Goal: Task Accomplishment & Management: Complete application form

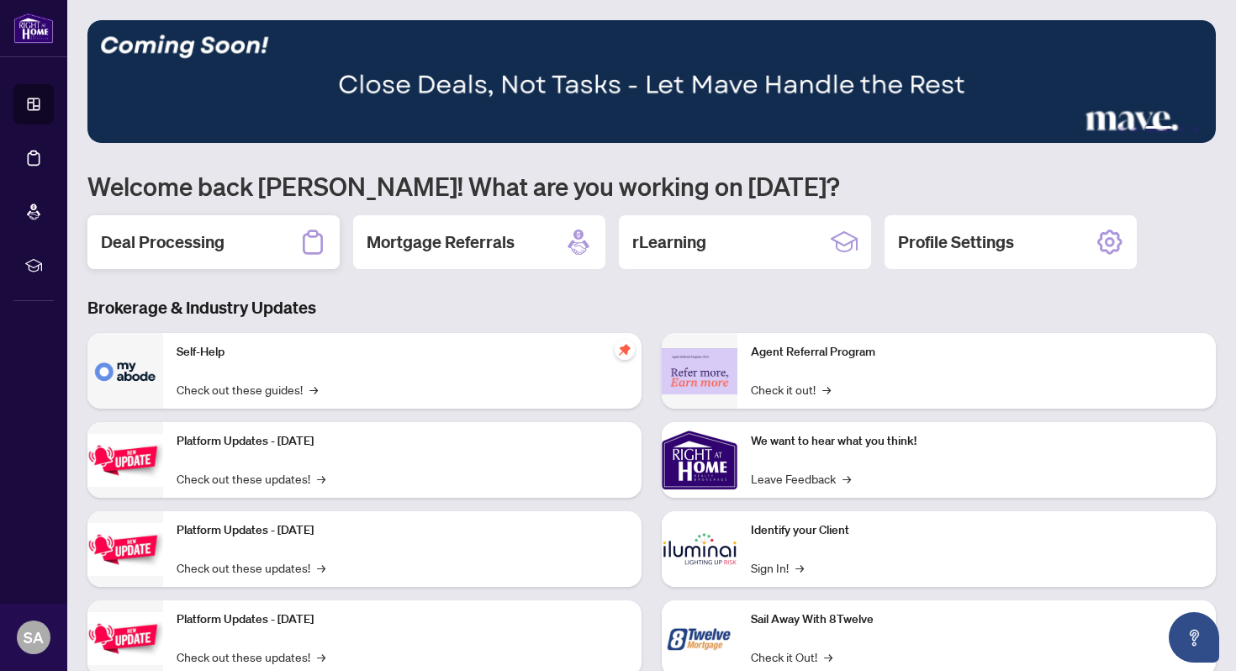
click at [211, 235] on h2 "Deal Processing" at bounding box center [163, 242] width 124 height 24
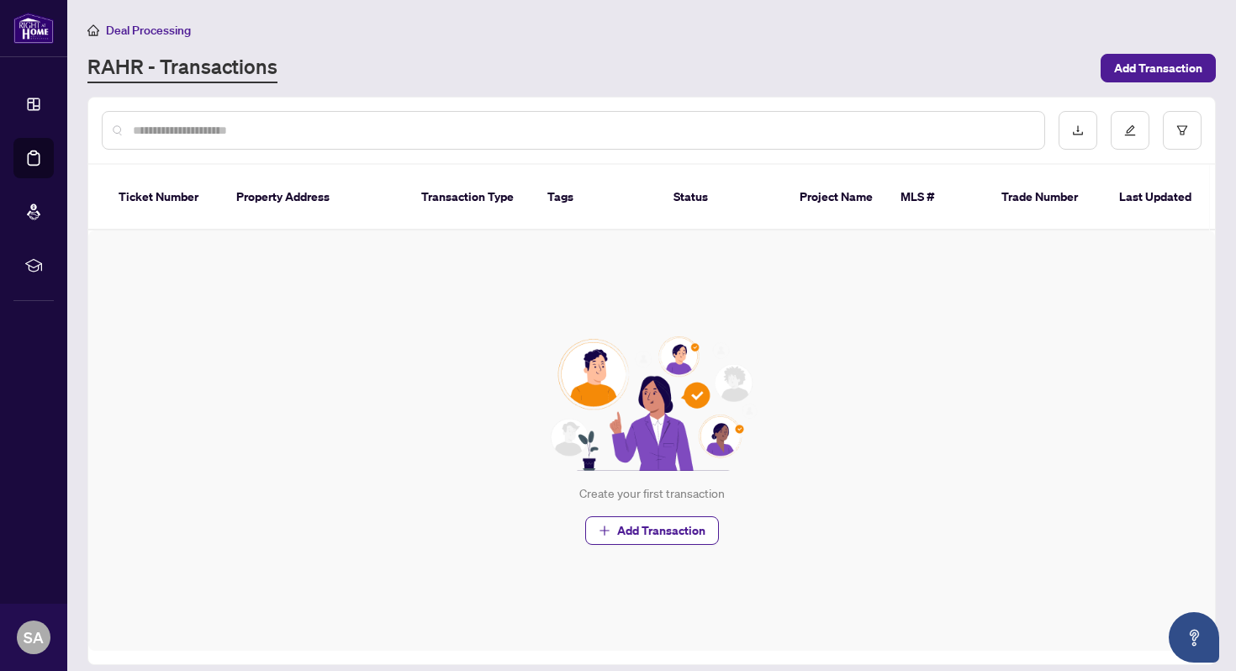
click at [282, 142] on div at bounding box center [573, 130] width 943 height 39
click at [236, 121] on input "text" at bounding box center [582, 130] width 898 height 18
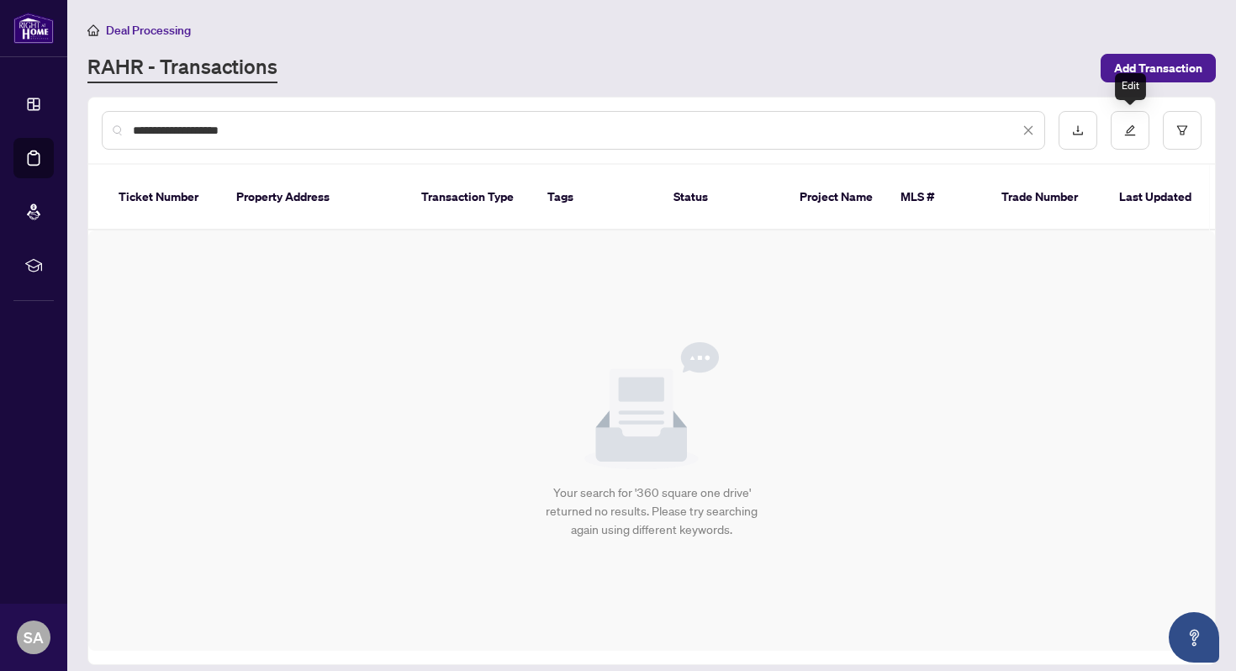
type input "**********"
click at [1121, 75] on div "Edit" at bounding box center [1130, 86] width 31 height 27
click at [1126, 68] on span "Add Transaction" at bounding box center [1158, 68] width 88 height 27
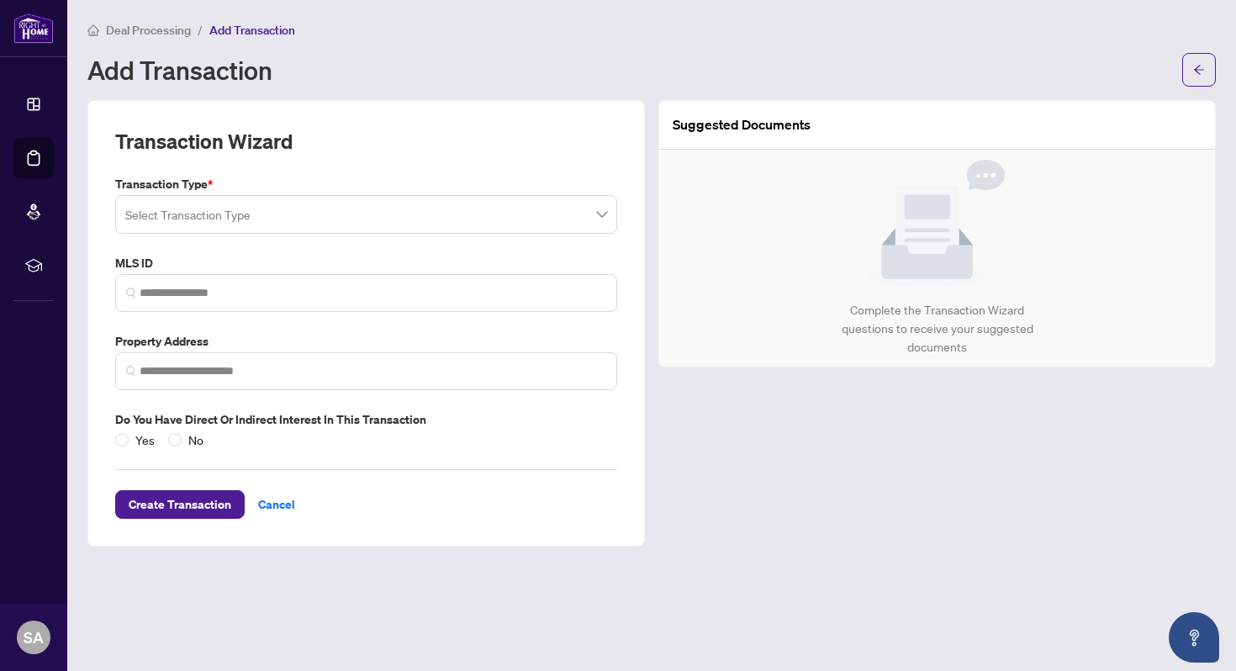
click at [436, 214] on input "search" at bounding box center [358, 216] width 467 height 37
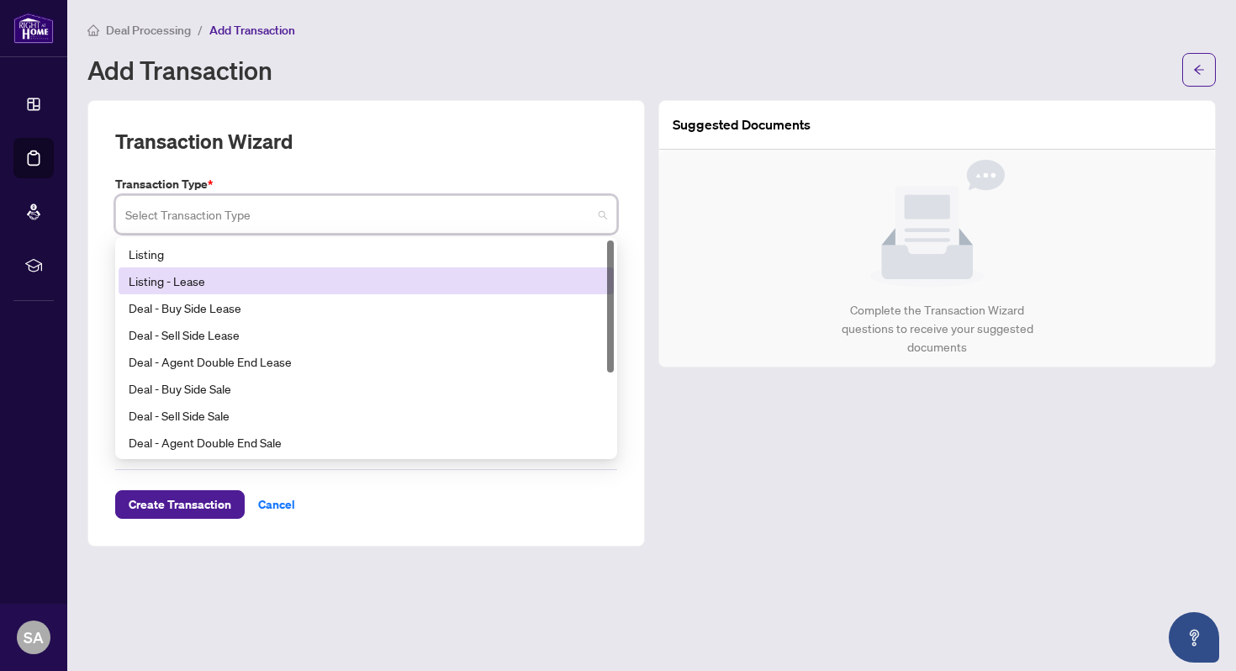
click at [329, 285] on div "Listing - Lease" at bounding box center [366, 281] width 475 height 18
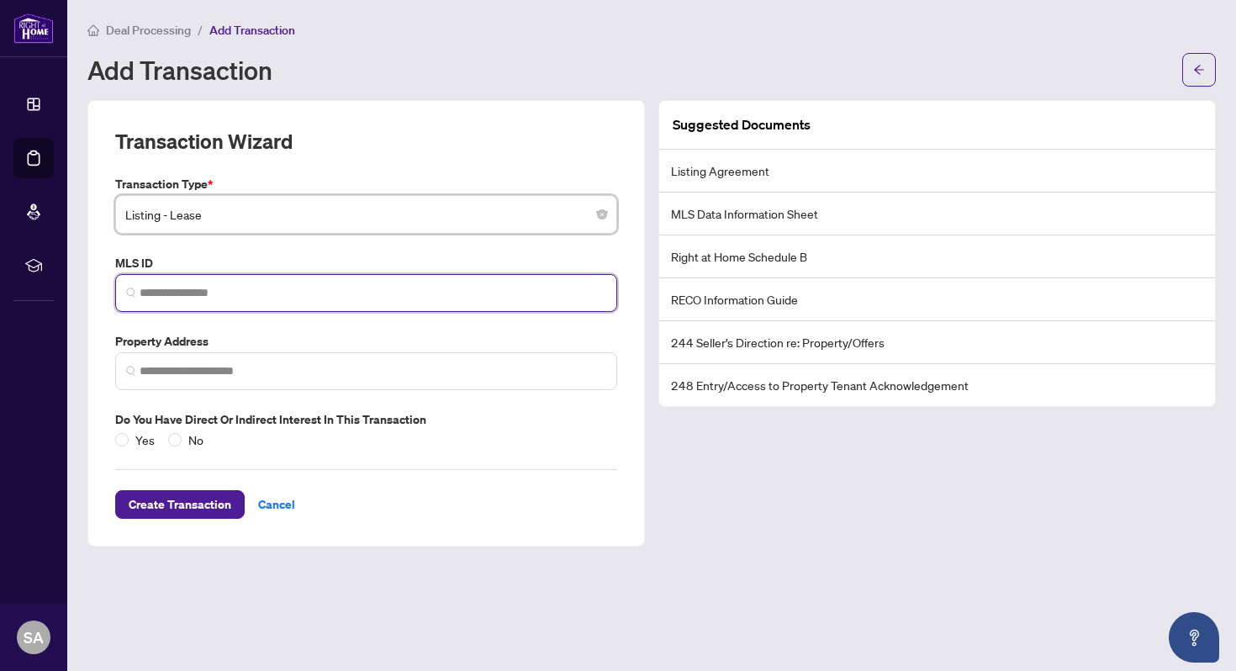
click at [329, 285] on input "search" at bounding box center [373, 293] width 467 height 18
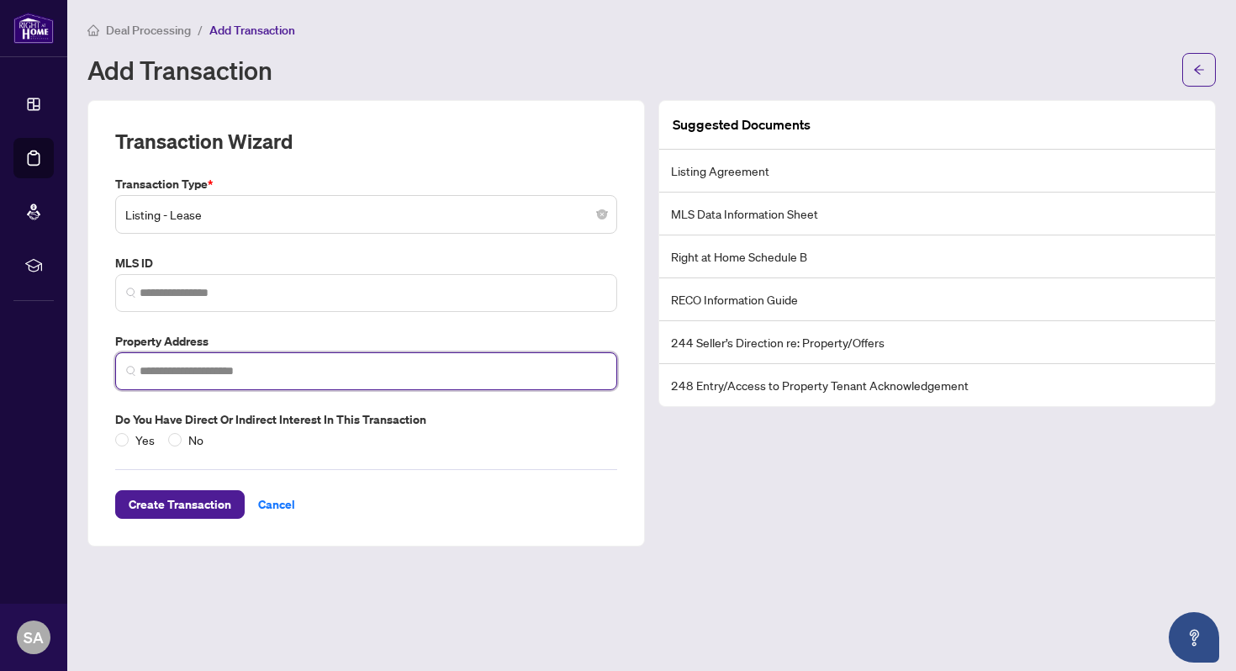
click at [301, 373] on input "search" at bounding box center [373, 371] width 467 height 18
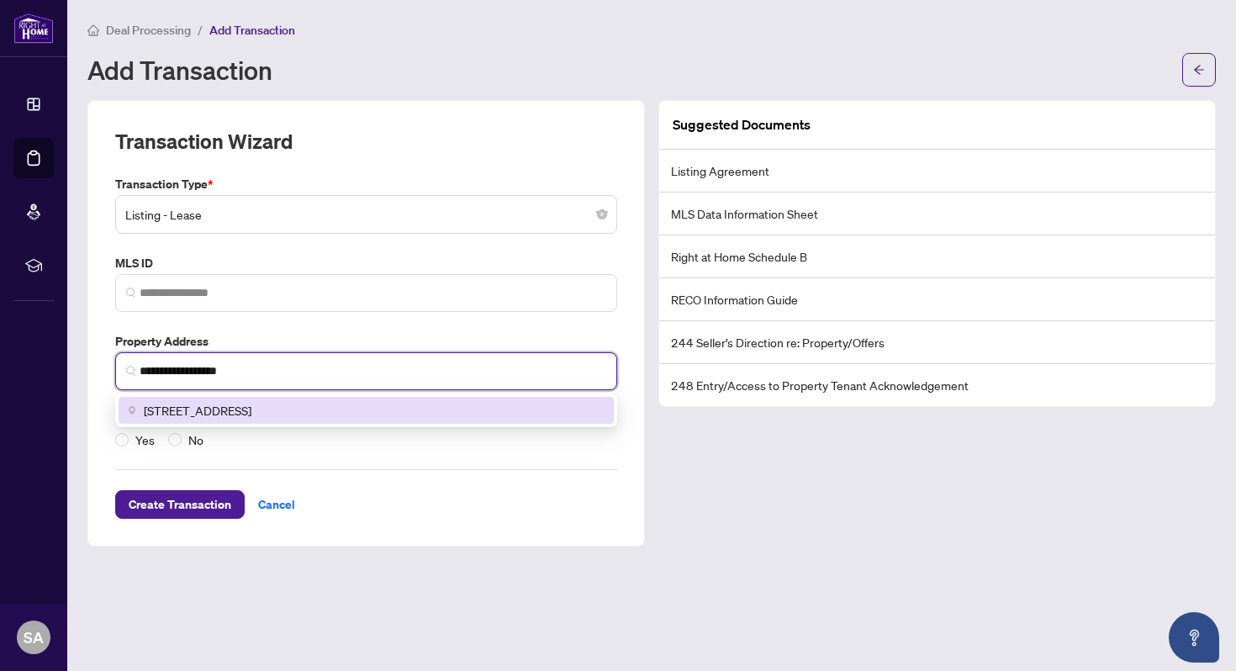
click at [251, 417] on span "[STREET_ADDRESS]" at bounding box center [198, 410] width 108 height 18
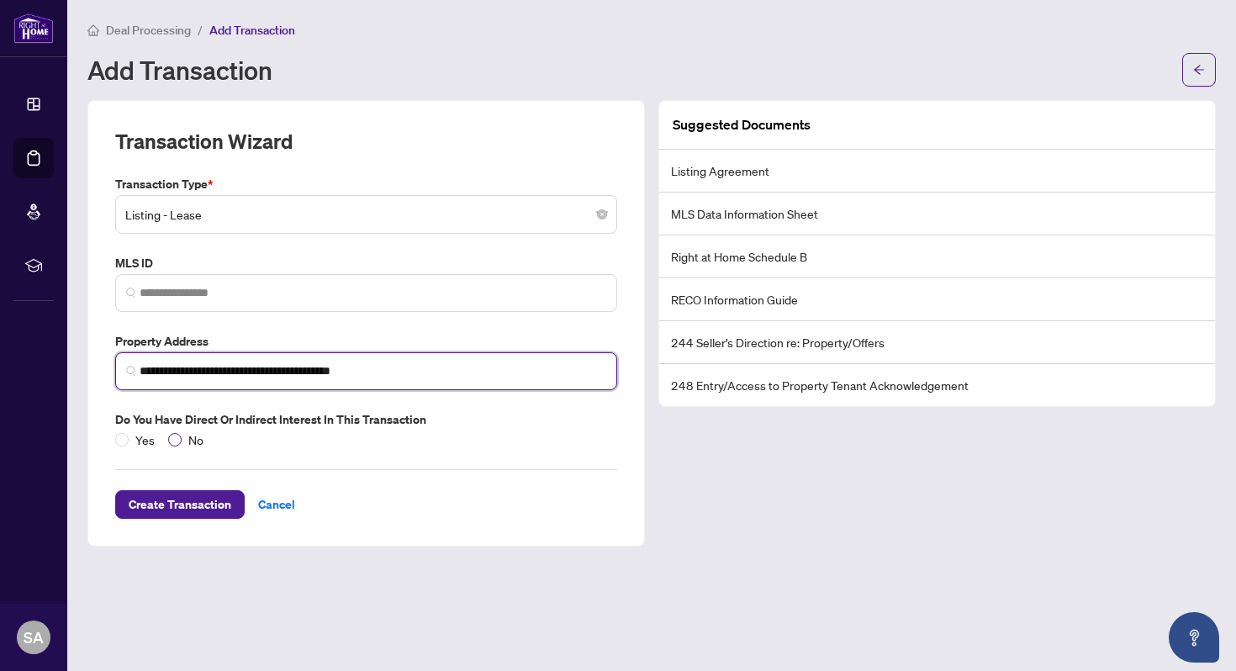
type input "**********"
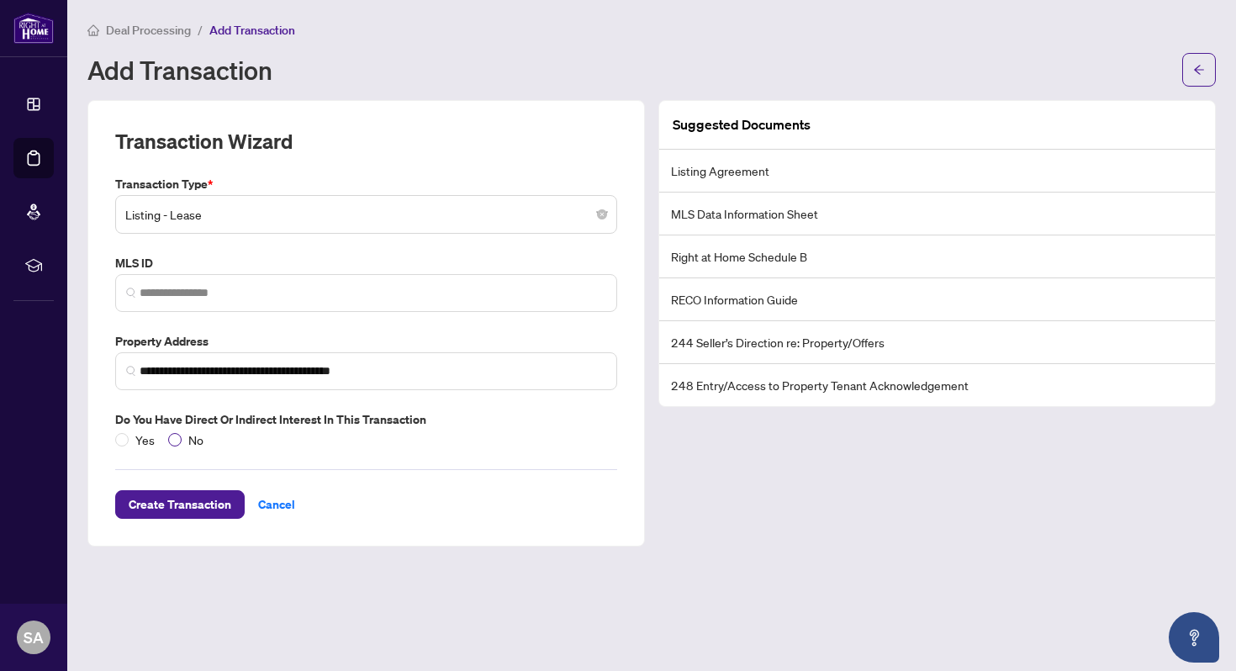
click at [187, 438] on span "No" at bounding box center [196, 439] width 29 height 18
click at [206, 500] on span "Create Transaction" at bounding box center [180, 504] width 103 height 27
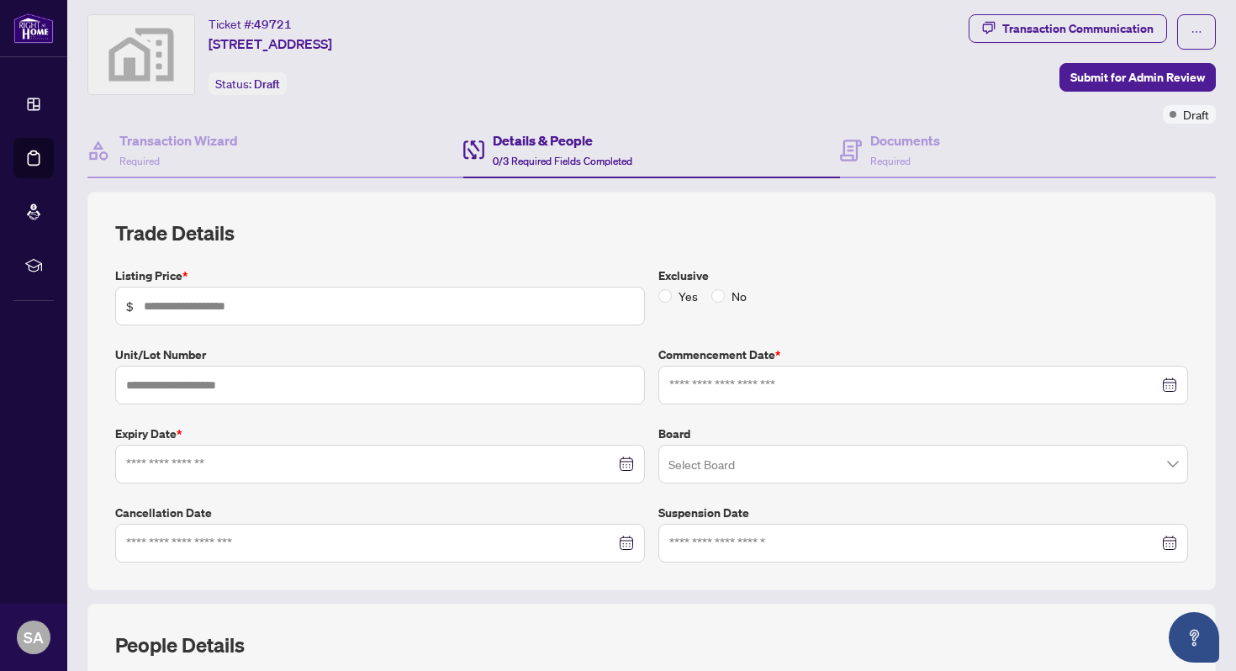
scroll to position [64, 0]
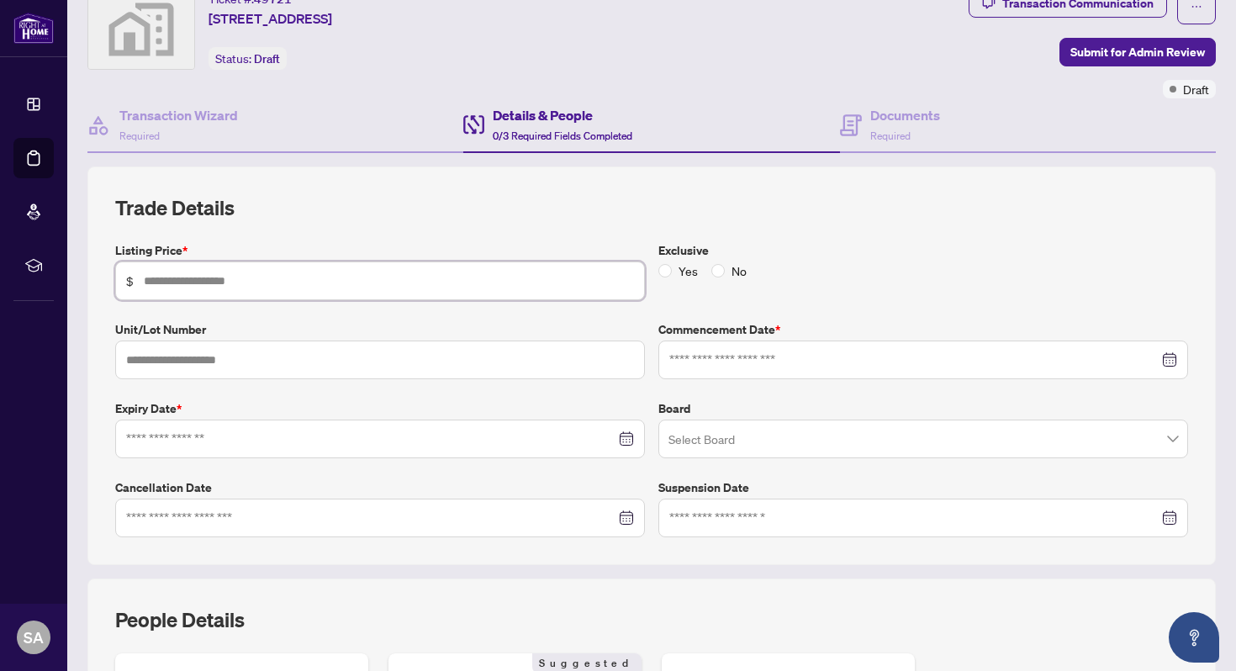
click at [401, 272] on input "text" at bounding box center [389, 281] width 490 height 18
type input "*****"
click at [829, 296] on div "Exclusive Yes No" at bounding box center [923, 270] width 543 height 59
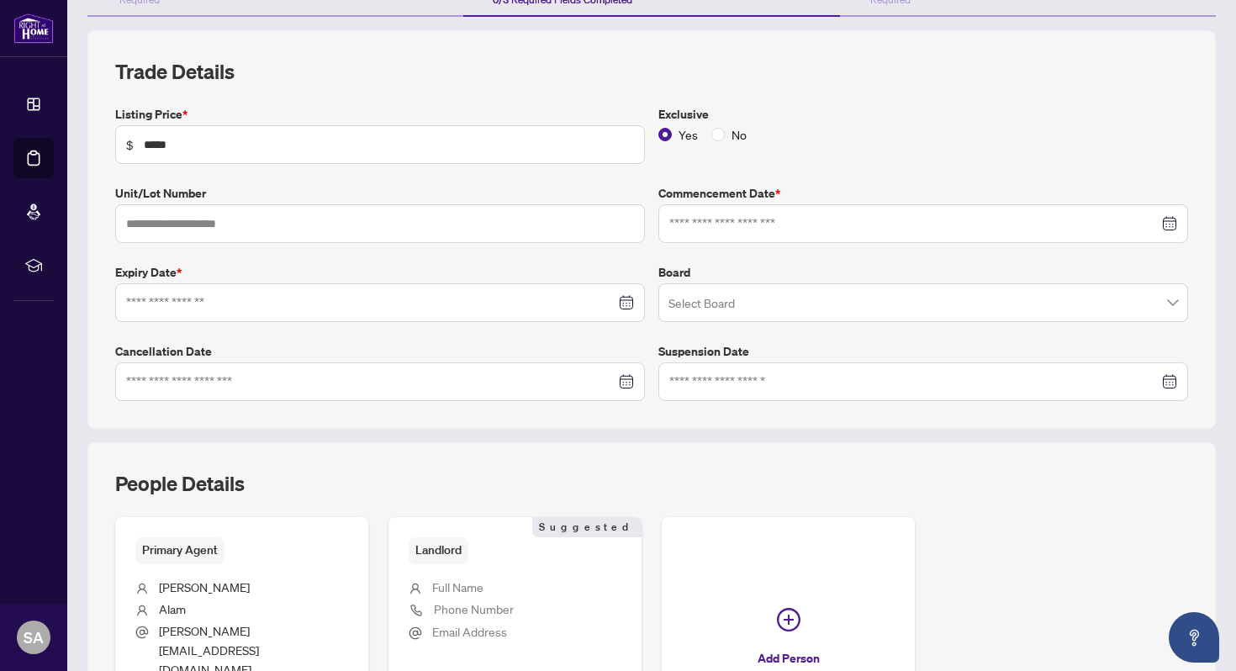
scroll to position [218, 0]
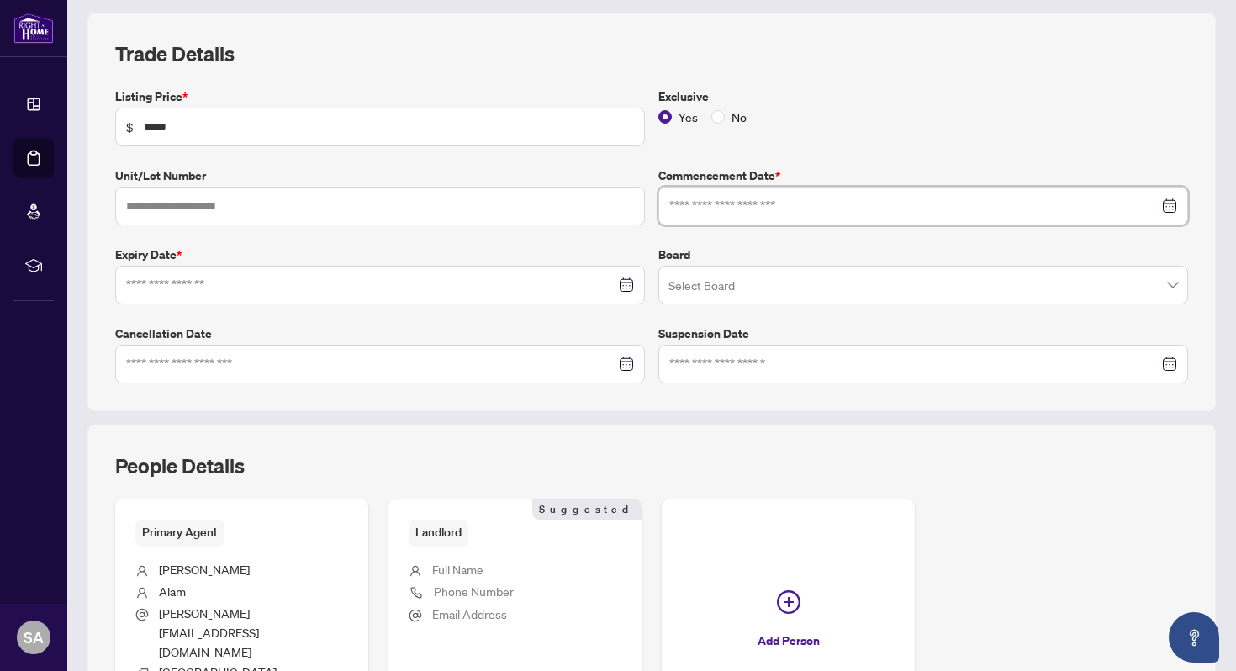
click at [741, 212] on input at bounding box center [913, 206] width 489 height 18
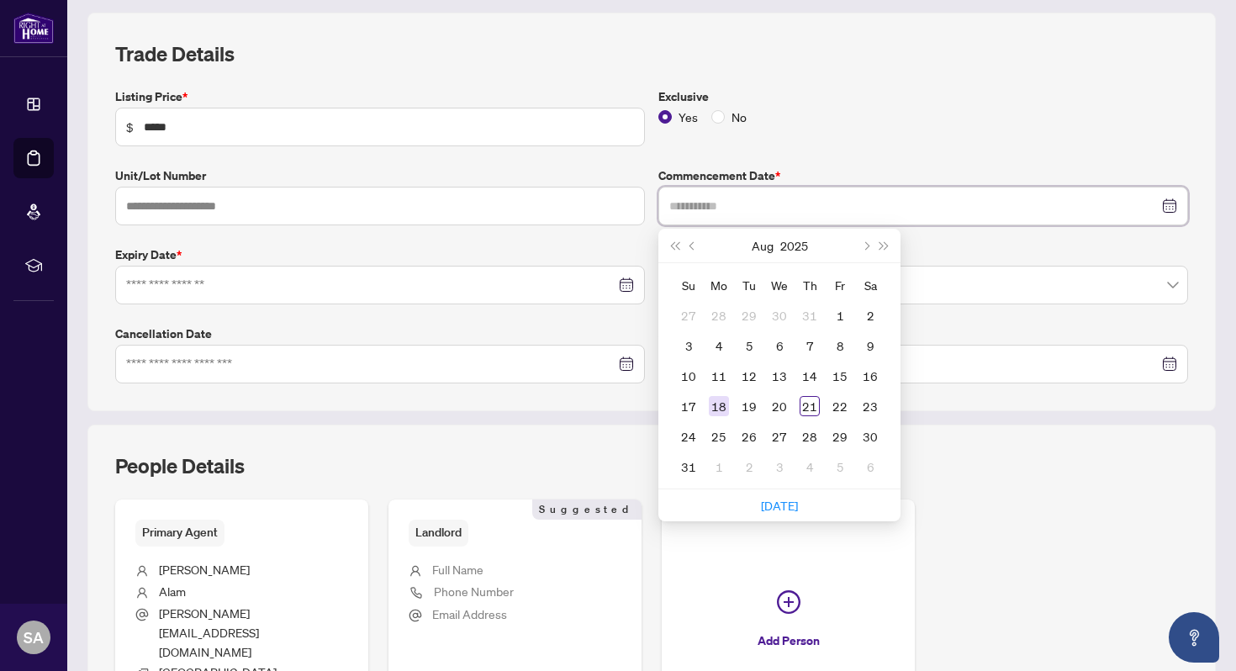
type input "**********"
click at [717, 403] on div "18" at bounding box center [719, 406] width 20 height 20
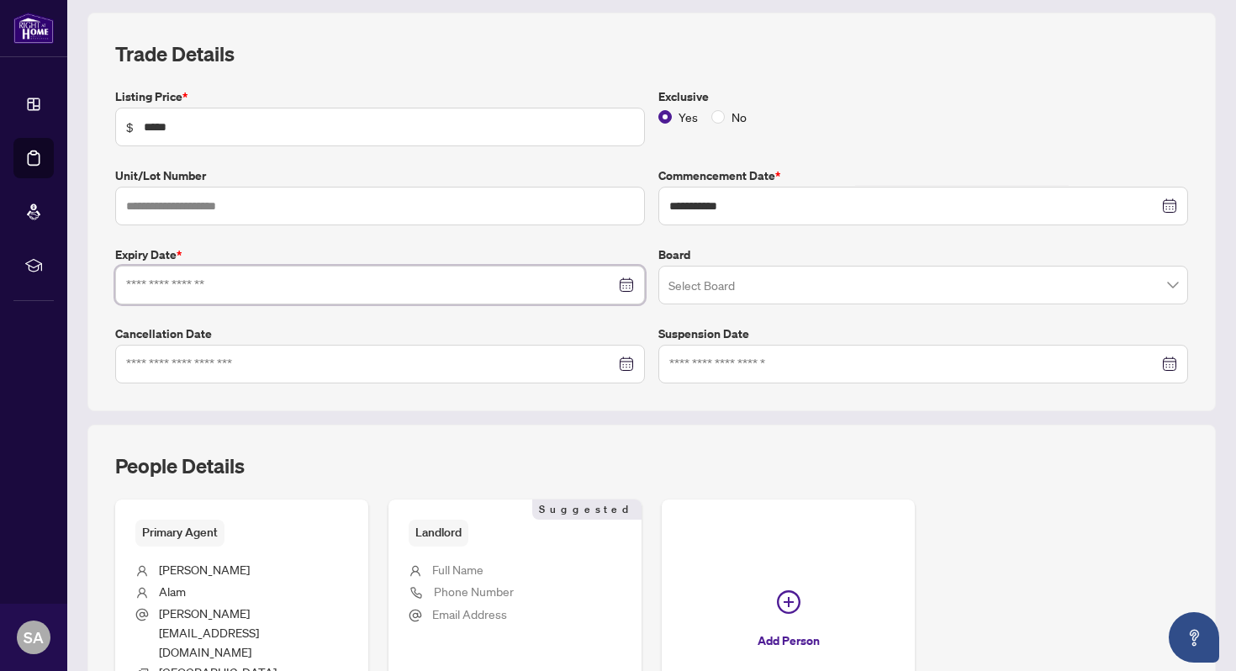
click at [456, 285] on input at bounding box center [370, 285] width 489 height 18
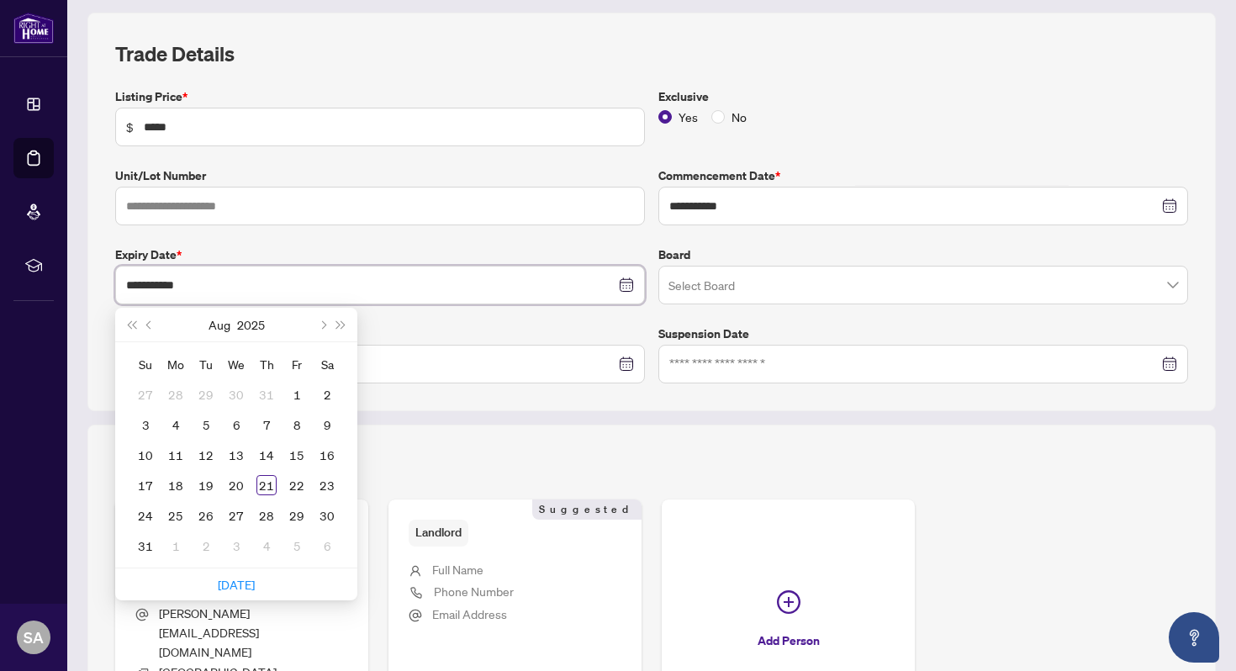
type input "**********"
click at [323, 322] on span "Next month (PageDown)" at bounding box center [322, 324] width 8 height 8
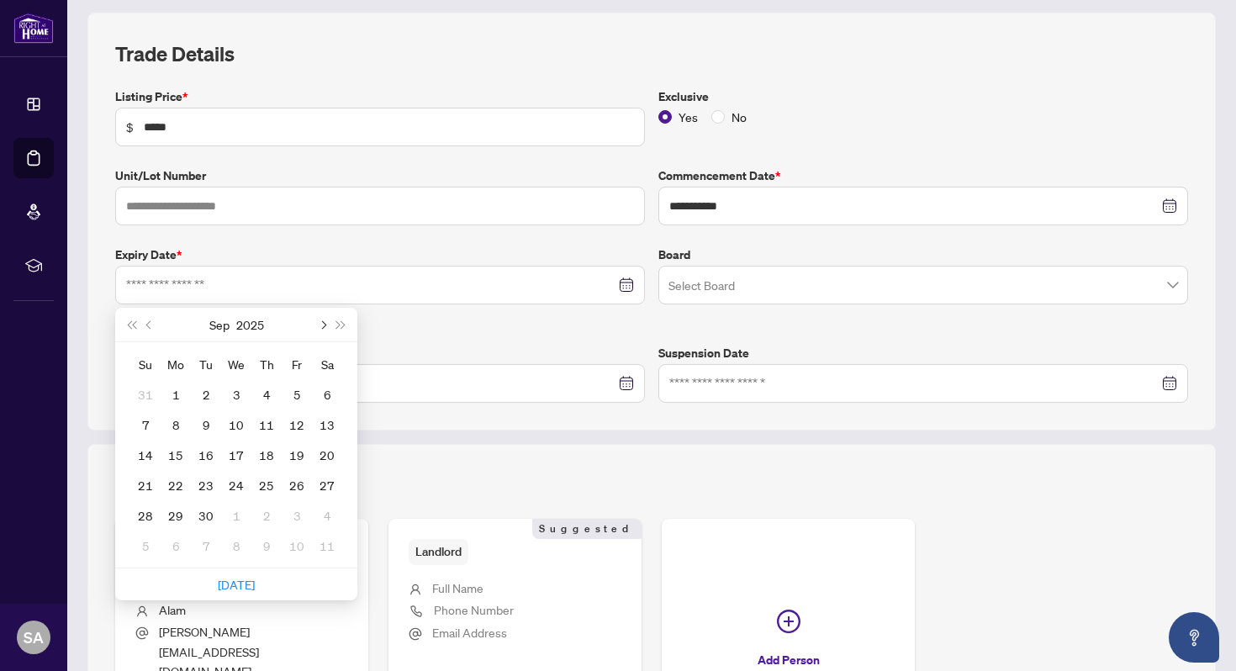
click at [323, 322] on span "Next month (PageDown)" at bounding box center [322, 324] width 8 height 8
type input "**********"
click at [240, 515] on div "31" at bounding box center [236, 515] width 20 height 20
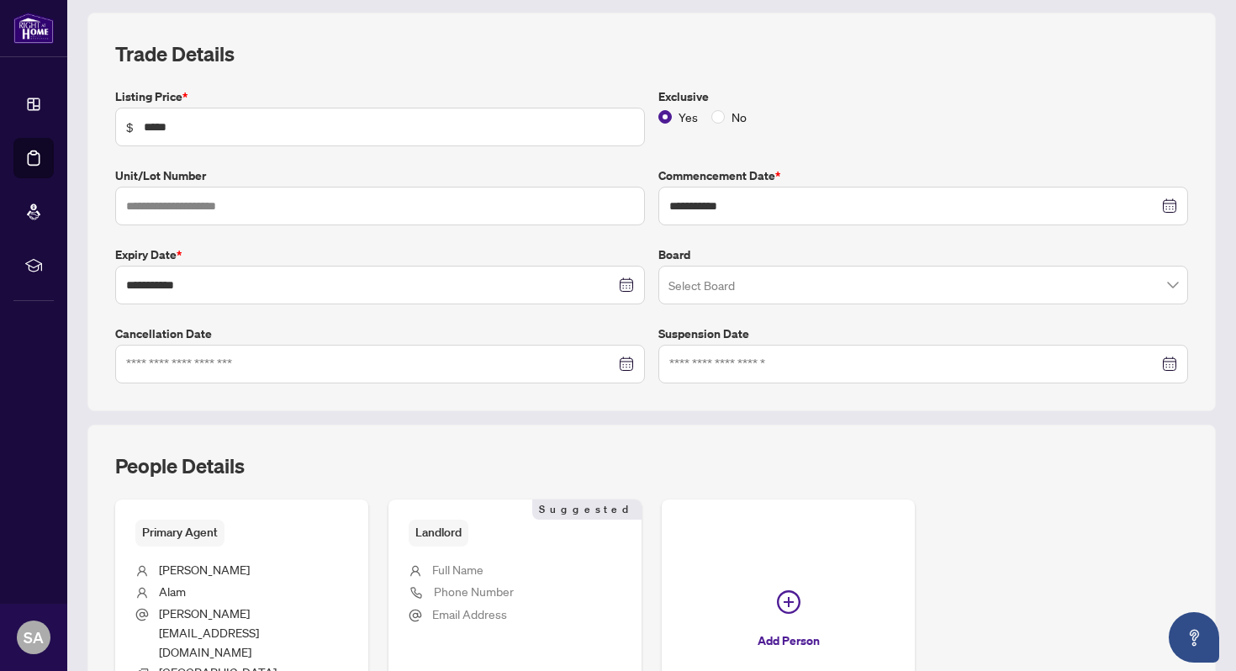
click at [746, 330] on label "Suspension Date" at bounding box center [923, 333] width 530 height 18
click at [752, 288] on input "search" at bounding box center [915, 287] width 494 height 37
click at [748, 245] on label "Board" at bounding box center [923, 254] width 530 height 18
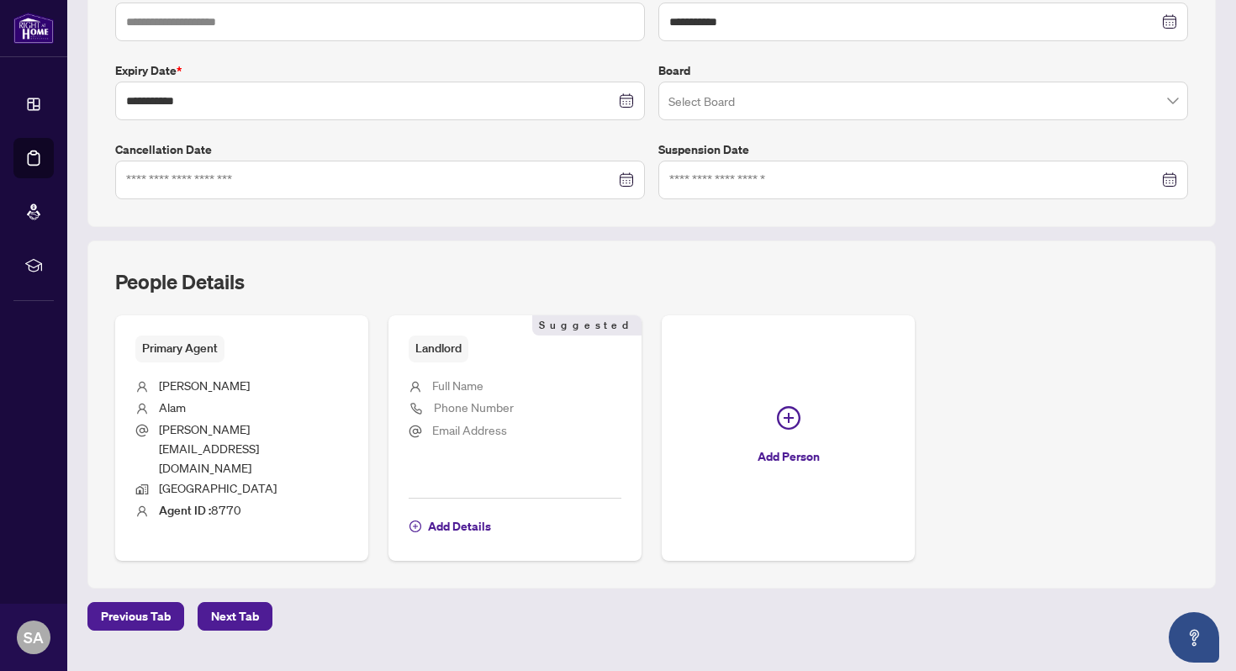
scroll to position [398, 0]
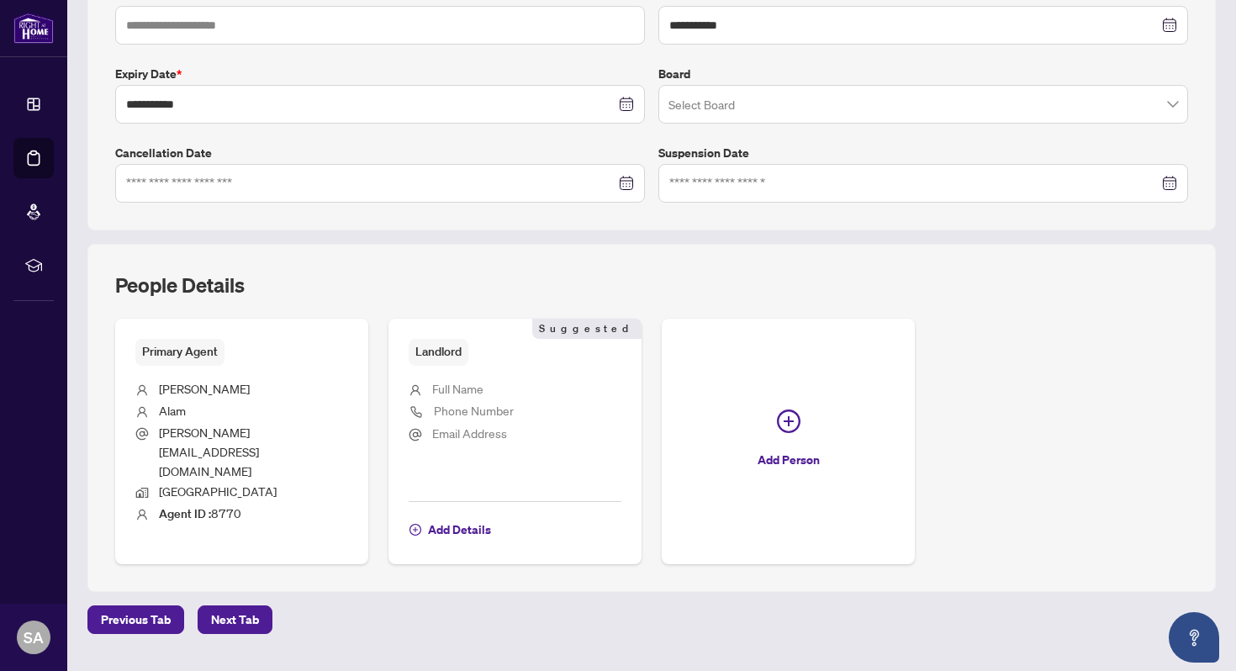
click at [460, 388] on span "Full Name" at bounding box center [457, 388] width 51 height 15
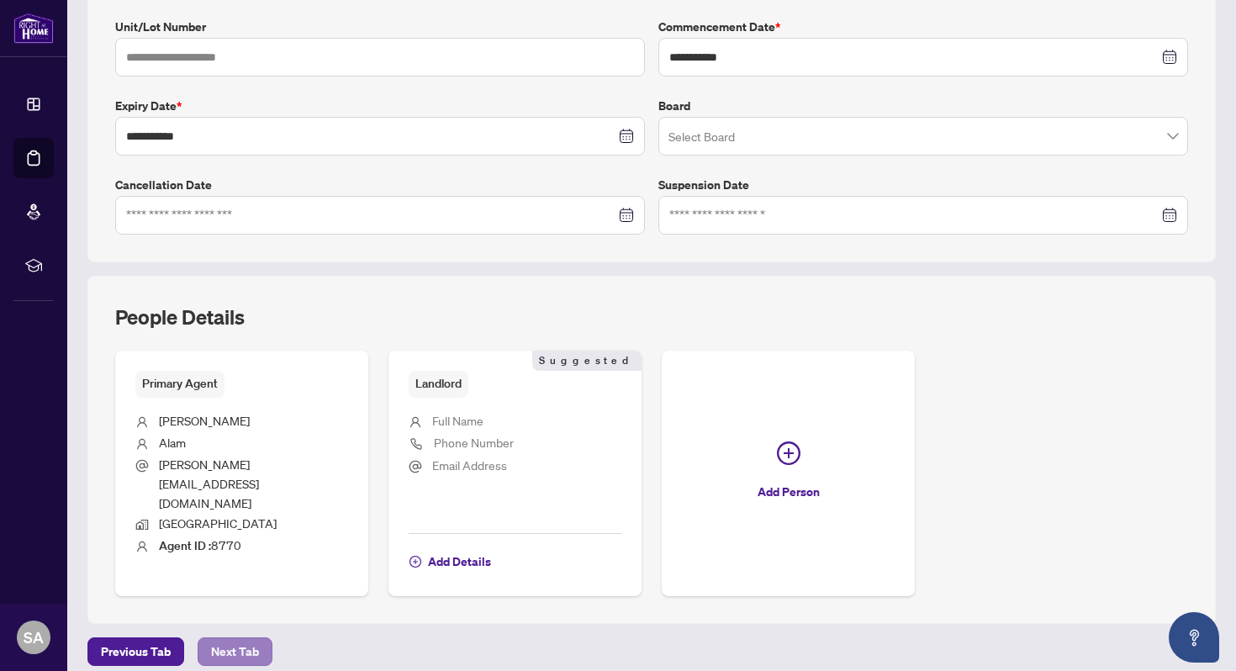
scroll to position [402, 0]
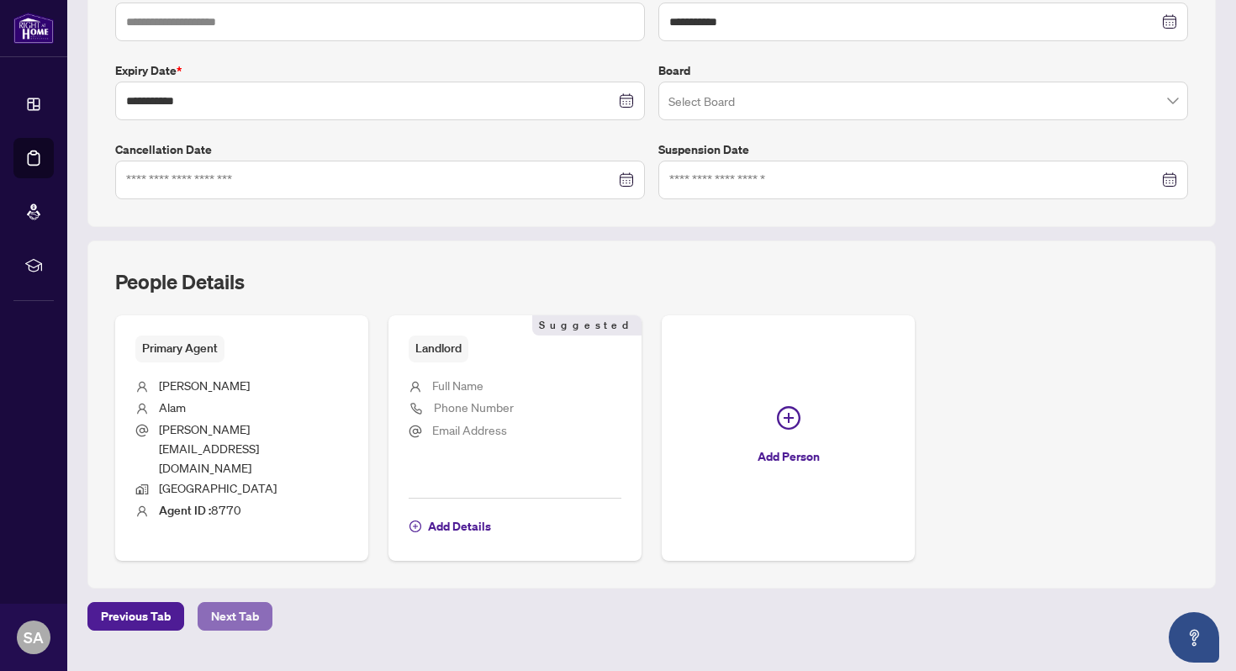
click at [240, 603] on span "Next Tab" at bounding box center [235, 616] width 48 height 27
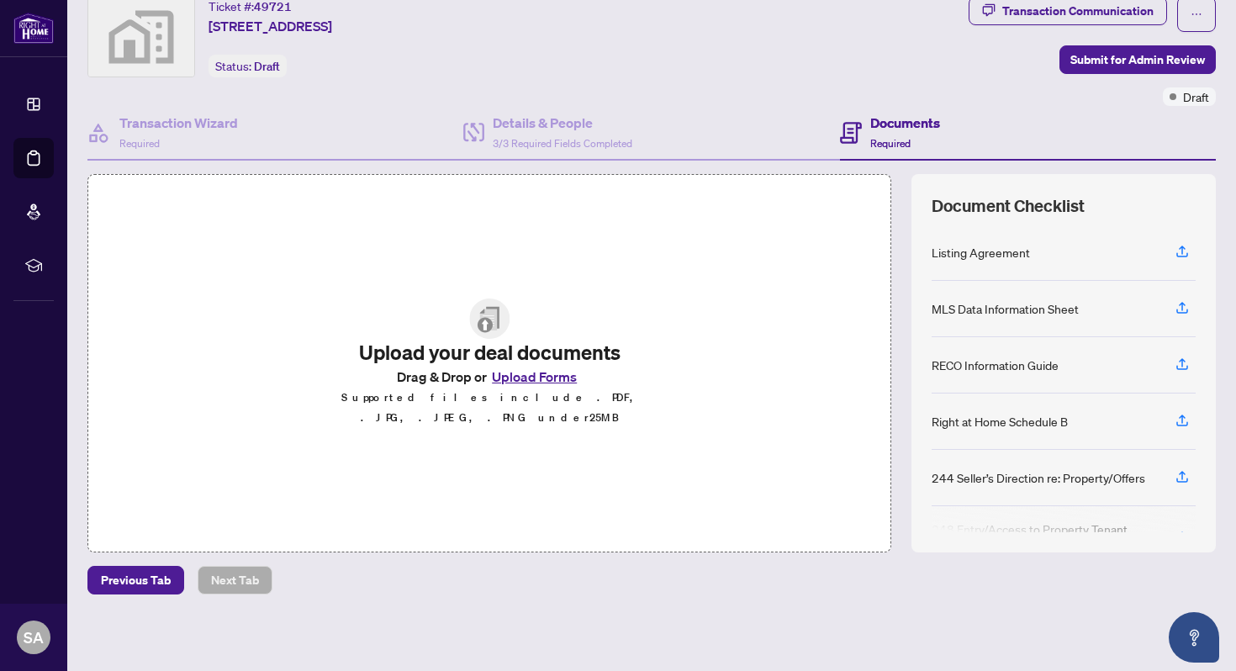
scroll to position [45, 0]
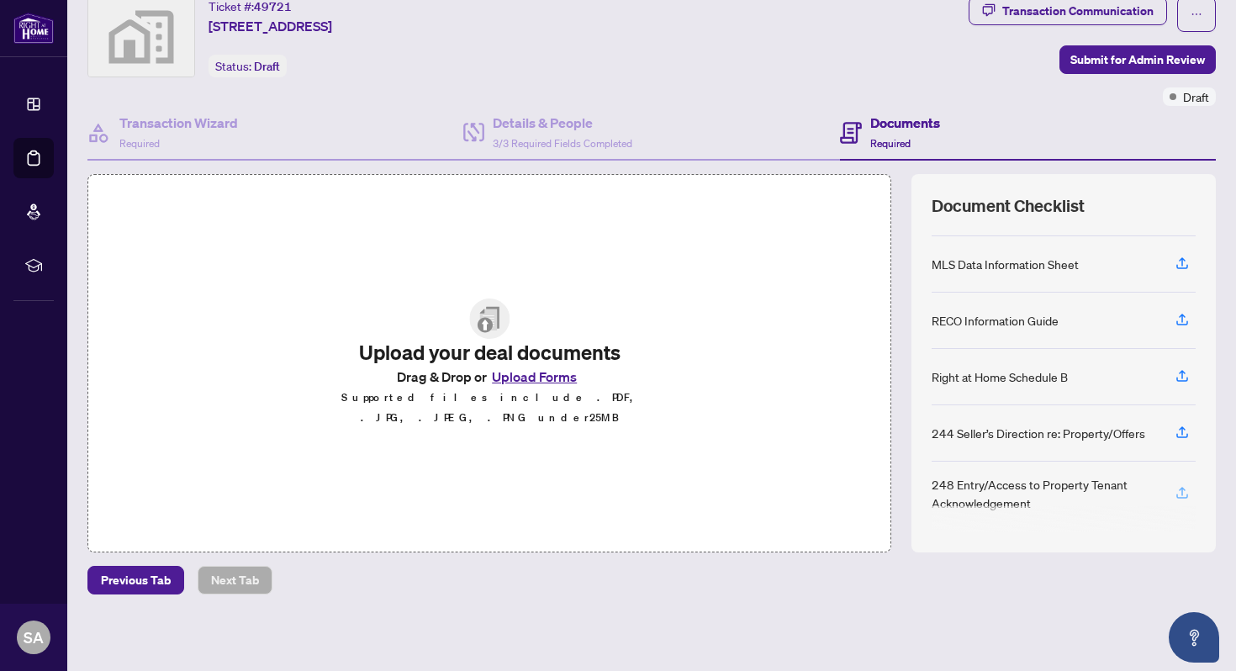
click at [1184, 491] on icon "button" at bounding box center [1181, 492] width 15 height 15
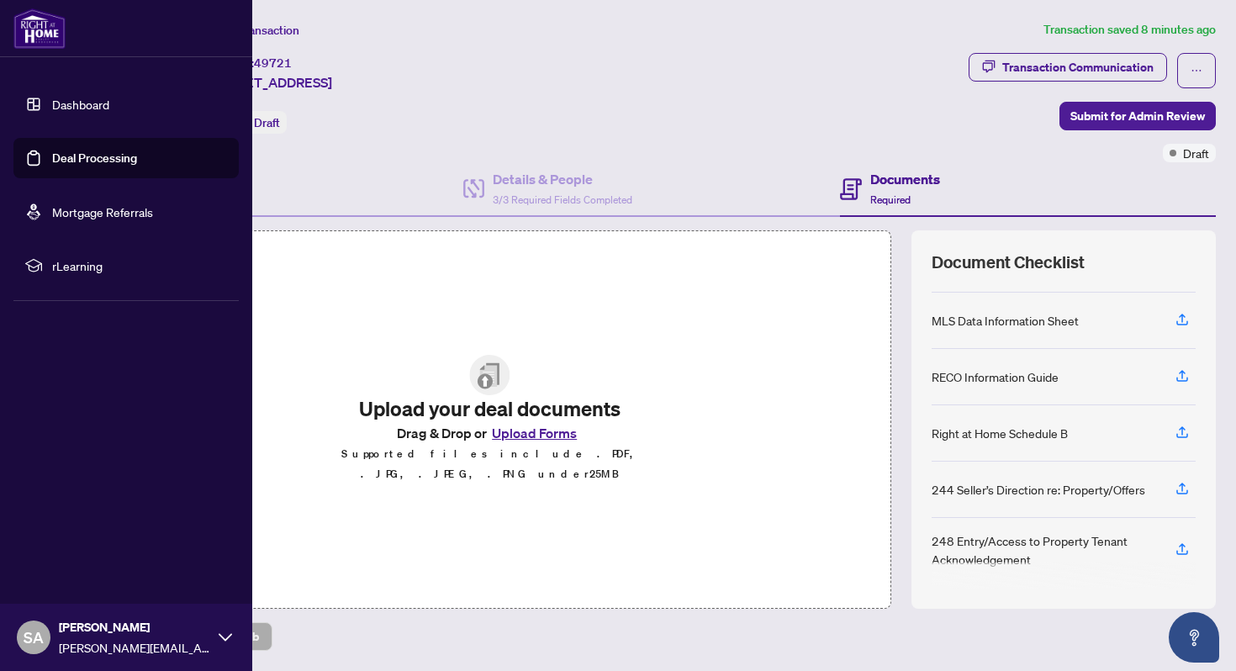
click at [52, 106] on link "Dashboard" at bounding box center [80, 104] width 57 height 15
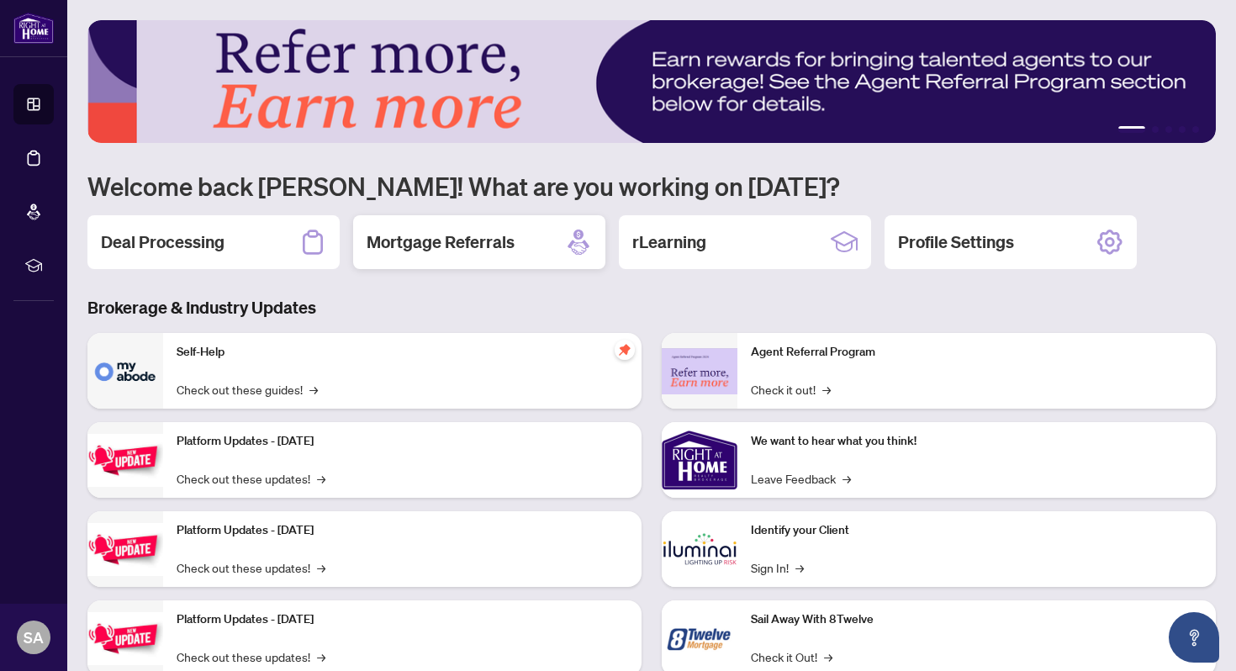
click at [507, 256] on div "Mortgage Referrals" at bounding box center [479, 242] width 252 height 54
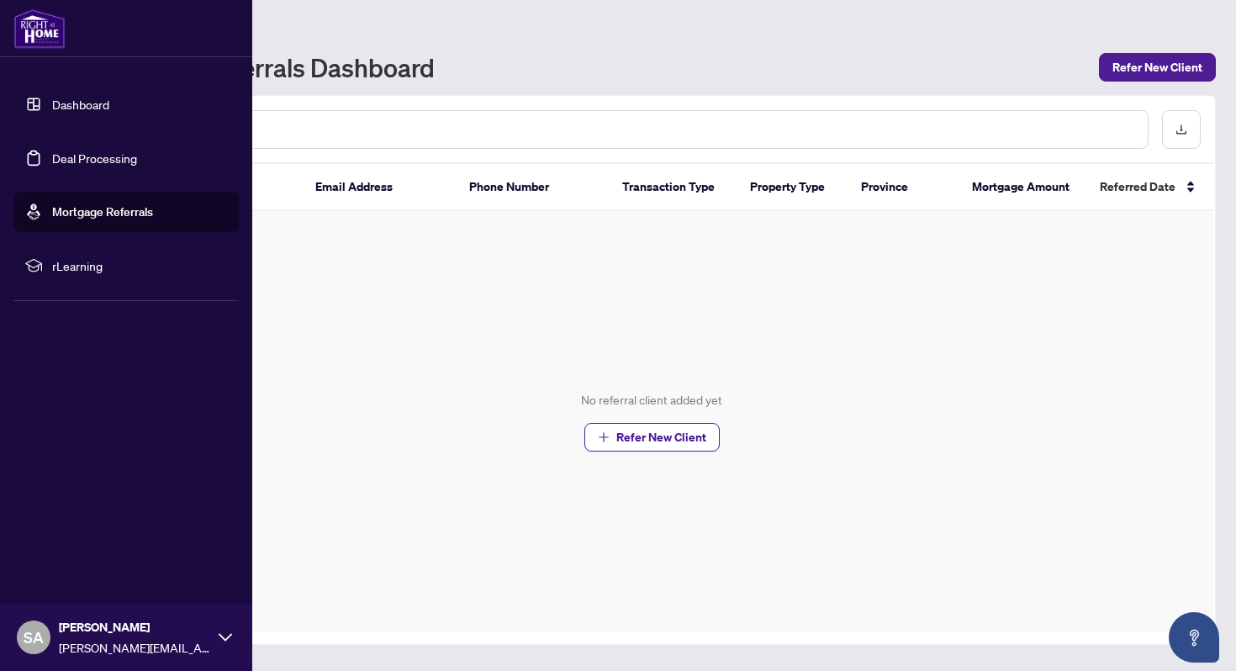
click at [52, 97] on link "Dashboard" at bounding box center [80, 104] width 57 height 15
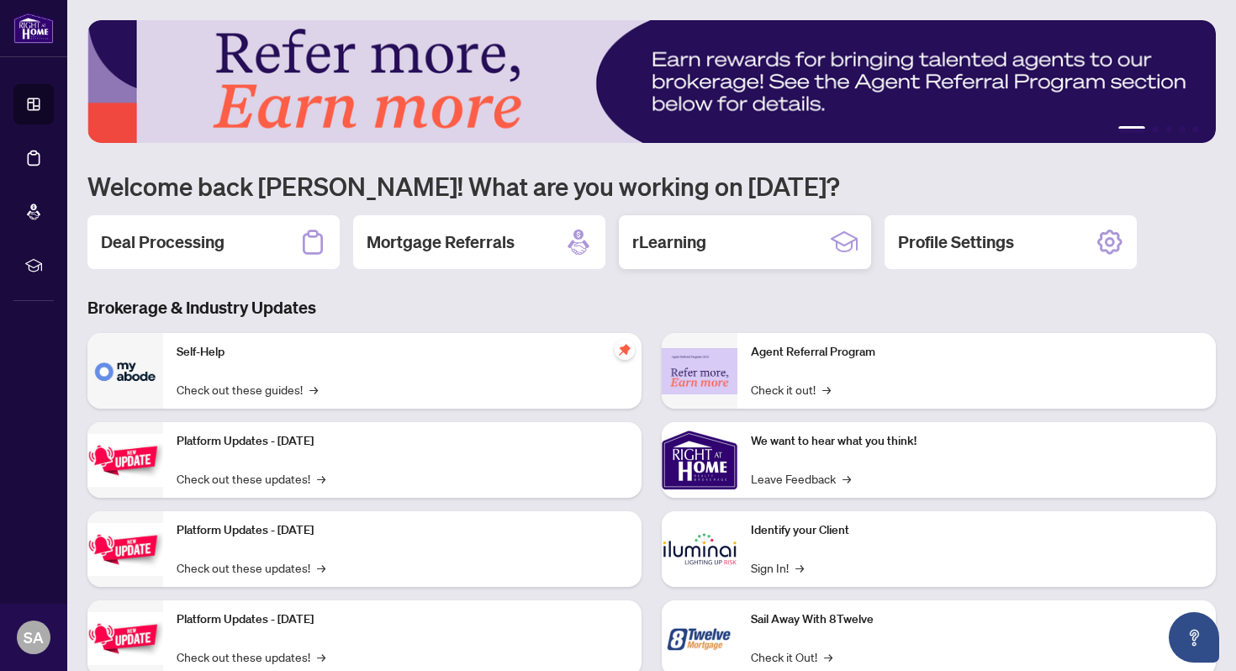
scroll to position [50, 0]
